Goal: Navigation & Orientation: Find specific page/section

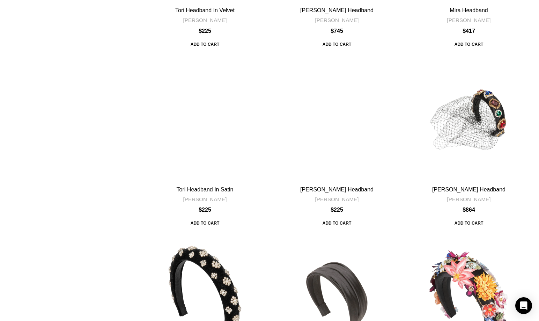
scroll to position [2027, 0]
